Goal: Task Accomplishment & Management: Use online tool/utility

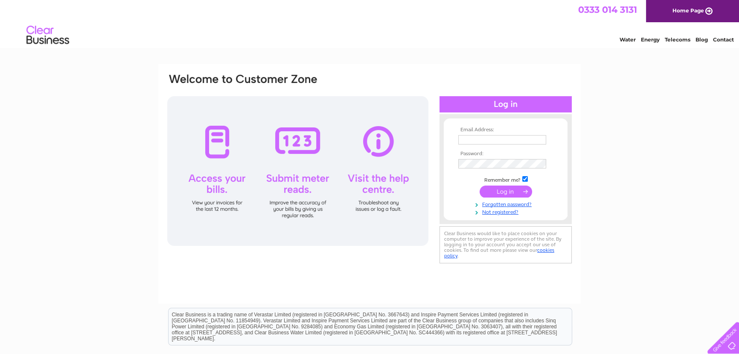
click at [503, 139] on input "text" at bounding box center [503, 139] width 88 height 9
type input "fiona@alanbuchancontractors.co.ukKitalnaekit1966"
click at [493, 190] on input "submit" at bounding box center [506, 191] width 53 height 12
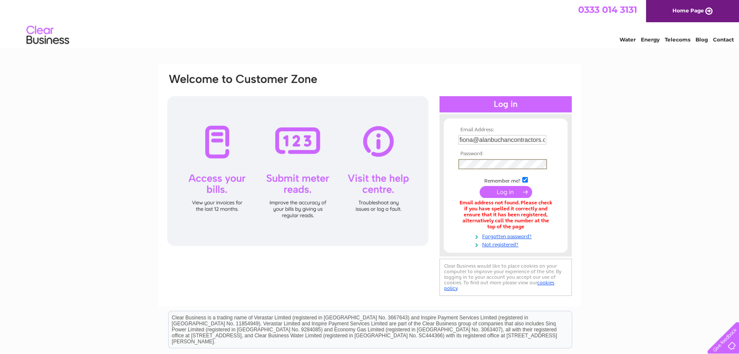
click at [505, 190] on input "submit" at bounding box center [506, 192] width 53 height 12
click at [480, 186] on input "submit" at bounding box center [506, 192] width 53 height 12
click at [486, 102] on div at bounding box center [506, 104] width 132 height 16
click at [494, 141] on input "fiona@alanbuchancontractors.co.ukKitalnaekit1966" at bounding box center [503, 139] width 88 height 9
click at [497, 189] on input "submit" at bounding box center [506, 192] width 53 height 12
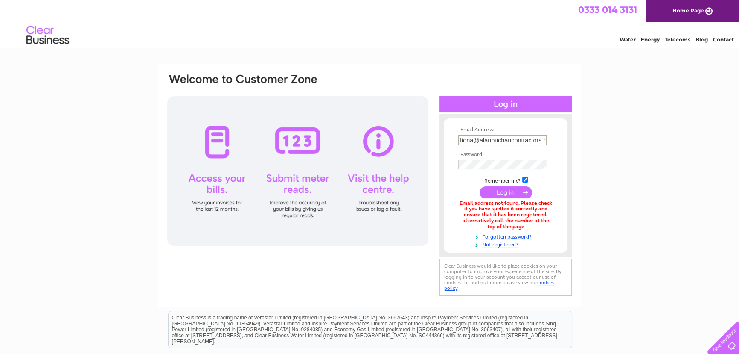
click at [543, 140] on input "fiona@alanbuchancontractors.co.ukKitalnaekit1966" at bounding box center [503, 140] width 89 height 10
click at [533, 137] on input "co.ukKitalnaekit1966" at bounding box center [503, 140] width 89 height 10
type input "c"
type input "fiona@alanbuchancontractors.co.uk"
click at [498, 189] on input "submit" at bounding box center [506, 191] width 53 height 12
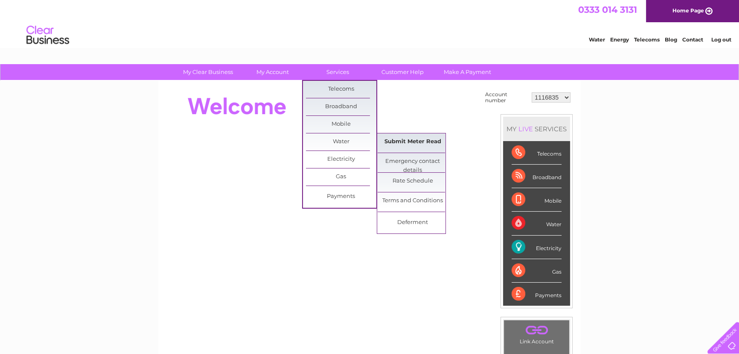
click at [390, 137] on link "Submit Meter Read" at bounding box center [413, 141] width 70 height 17
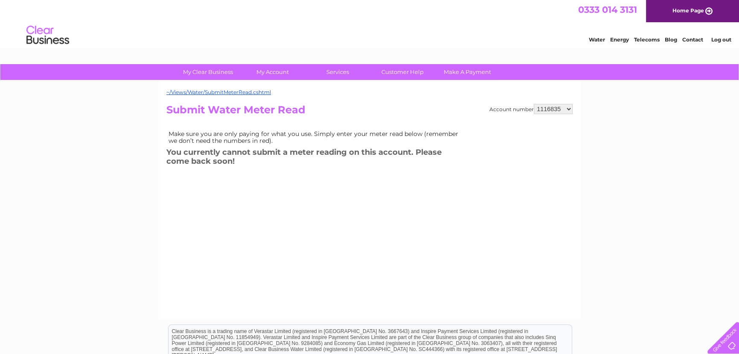
click at [568, 105] on select "1116835 1131625 30277954 30284879" at bounding box center [553, 109] width 39 height 10
select select "1131625"
click at [535, 104] on select "1116835 1131625 30277954 30284879" at bounding box center [553, 109] width 39 height 10
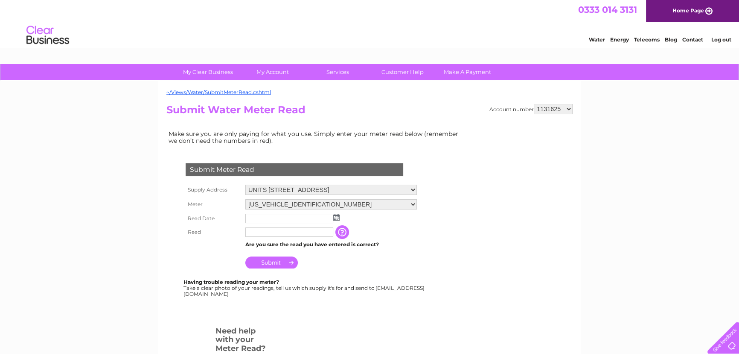
click at [339, 218] on img at bounding box center [336, 216] width 6 height 7
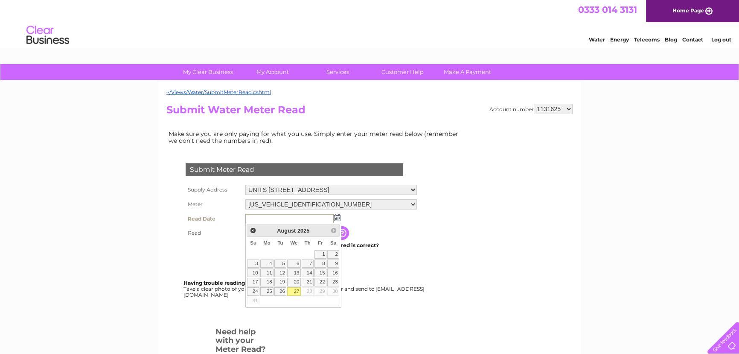
click at [295, 288] on link "27" at bounding box center [294, 291] width 14 height 9
type input "2025/08/27"
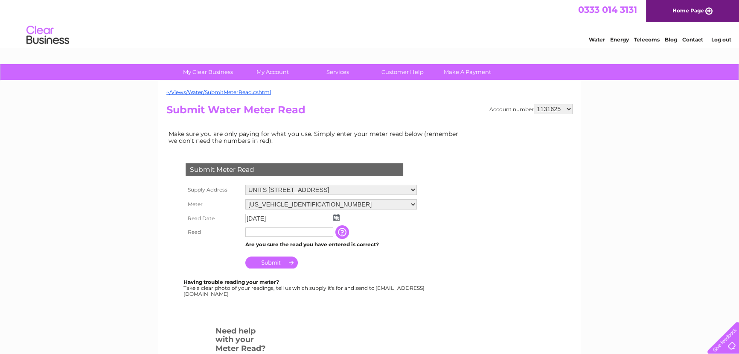
click at [293, 232] on input "text" at bounding box center [289, 231] width 88 height 9
type input "117"
click at [269, 262] on input "Submit" at bounding box center [271, 262] width 53 height 12
